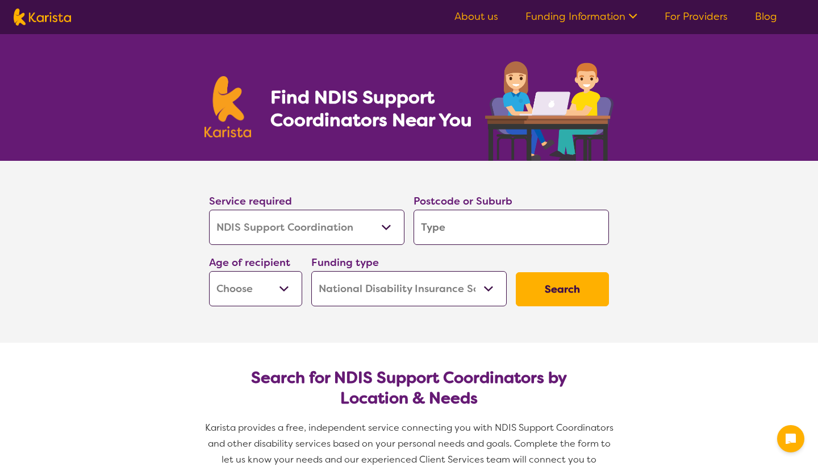
select select "NDIS Support Coordination"
select select "NDIS"
select select "NDIS Support Coordination"
select select "NDIS"
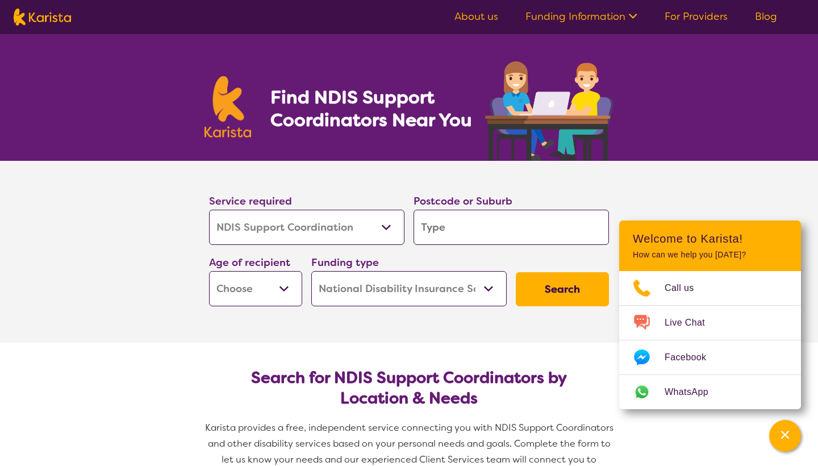
click at [472, 232] on input "search" at bounding box center [510, 227] width 195 height 35
type input "4"
type input "42"
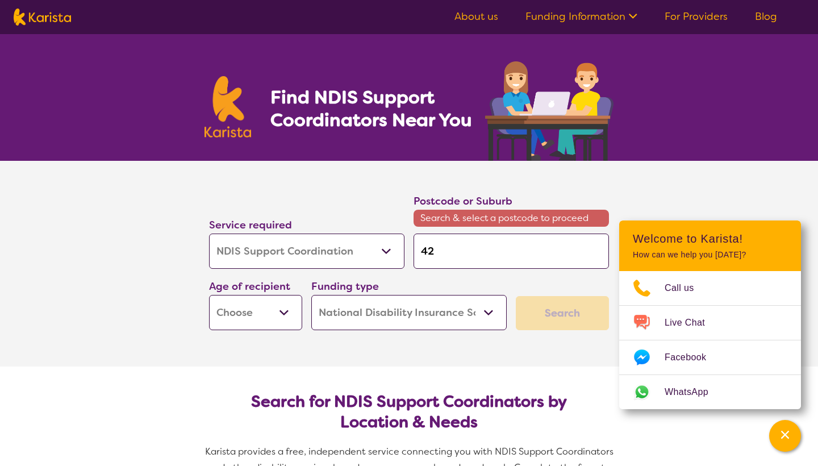
type input "429"
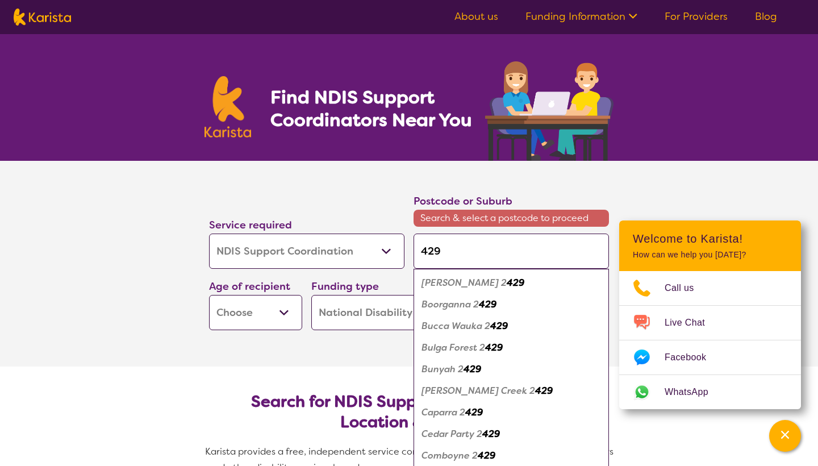
type input "42"
type input "420"
type input "4208"
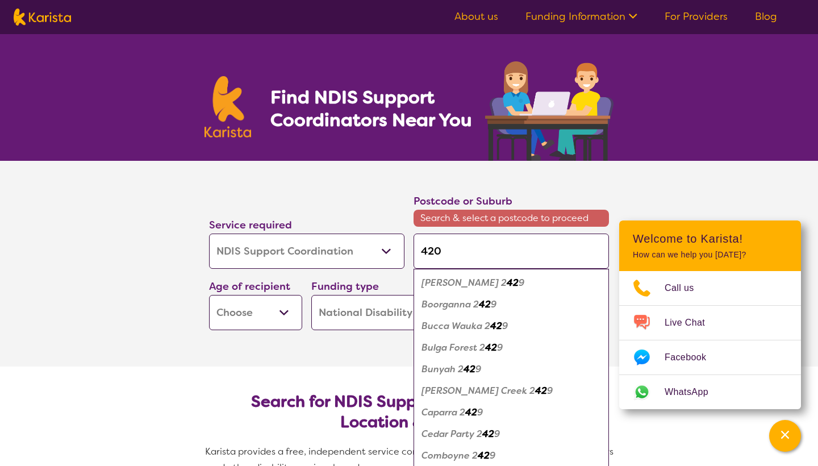
type input "4208"
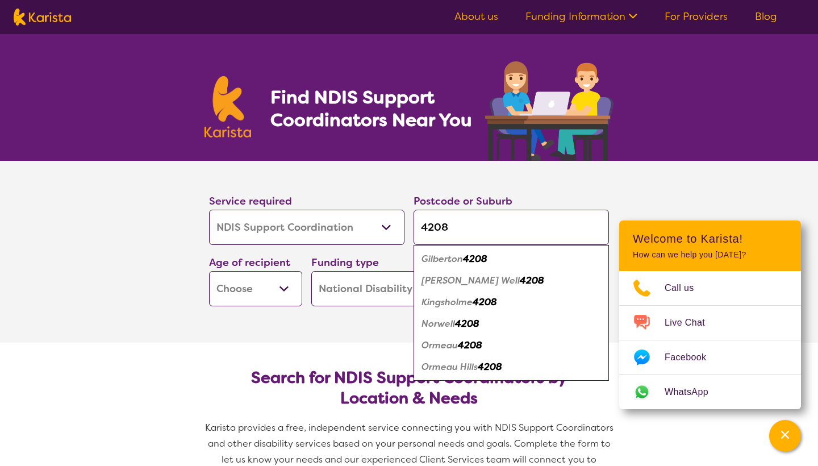
type input "4208"
click at [440, 351] on div "Ormeau 4208" at bounding box center [511, 345] width 184 height 22
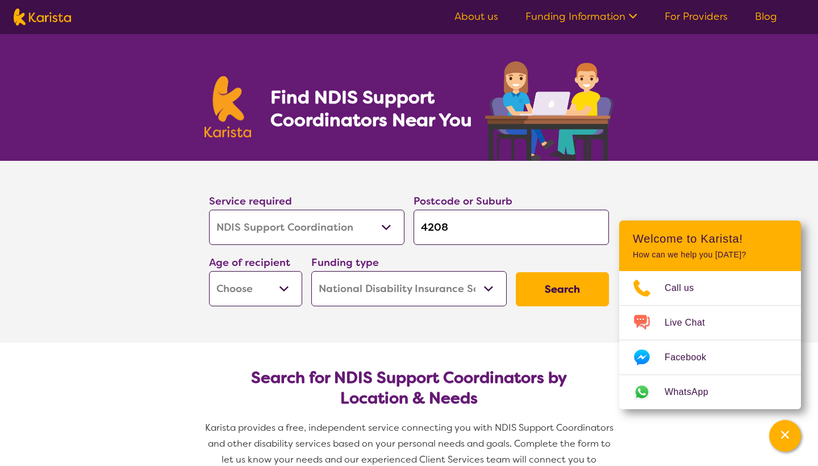
click at [789, 427] on div "Channel Menu" at bounding box center [784, 435] width 23 height 25
